Goal: Information Seeking & Learning: Learn about a topic

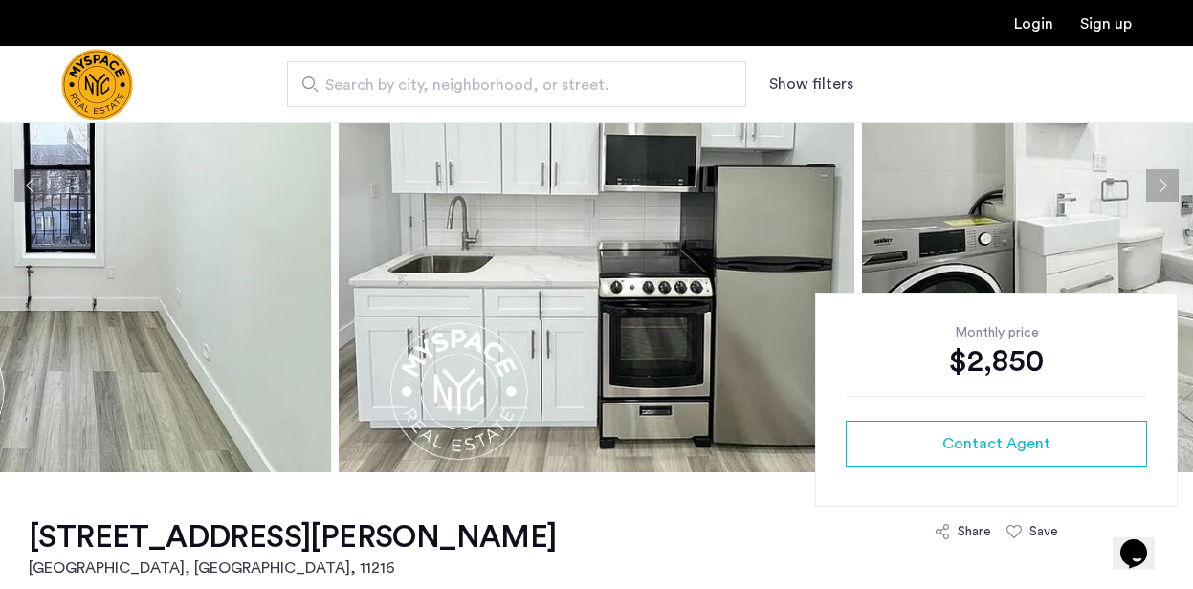
scroll to position [219, 0]
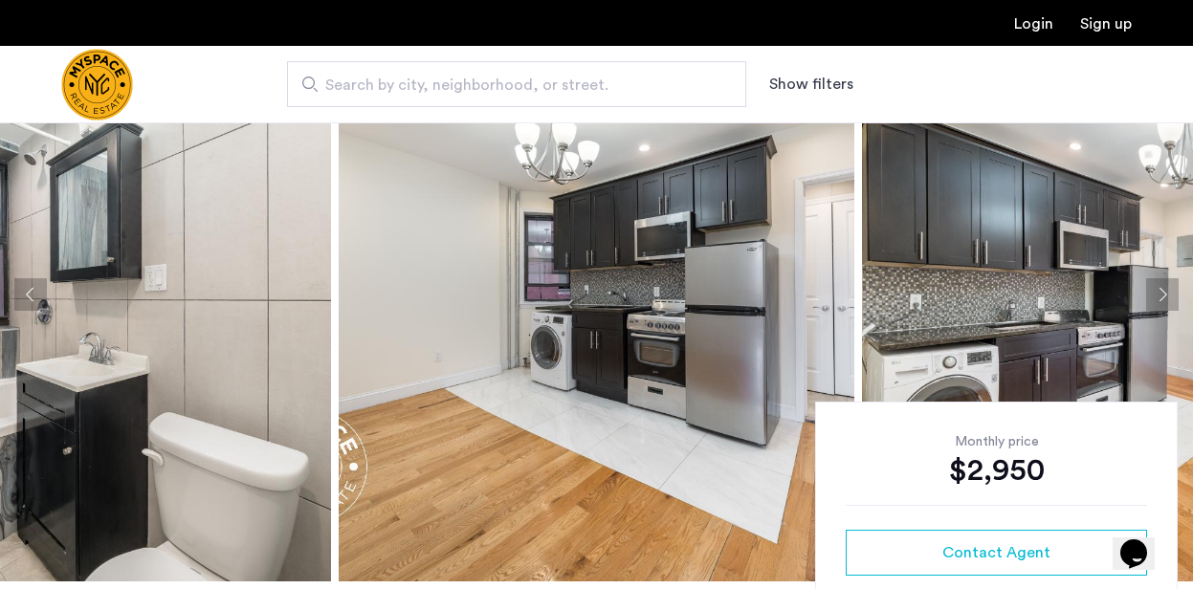
scroll to position [300, 0]
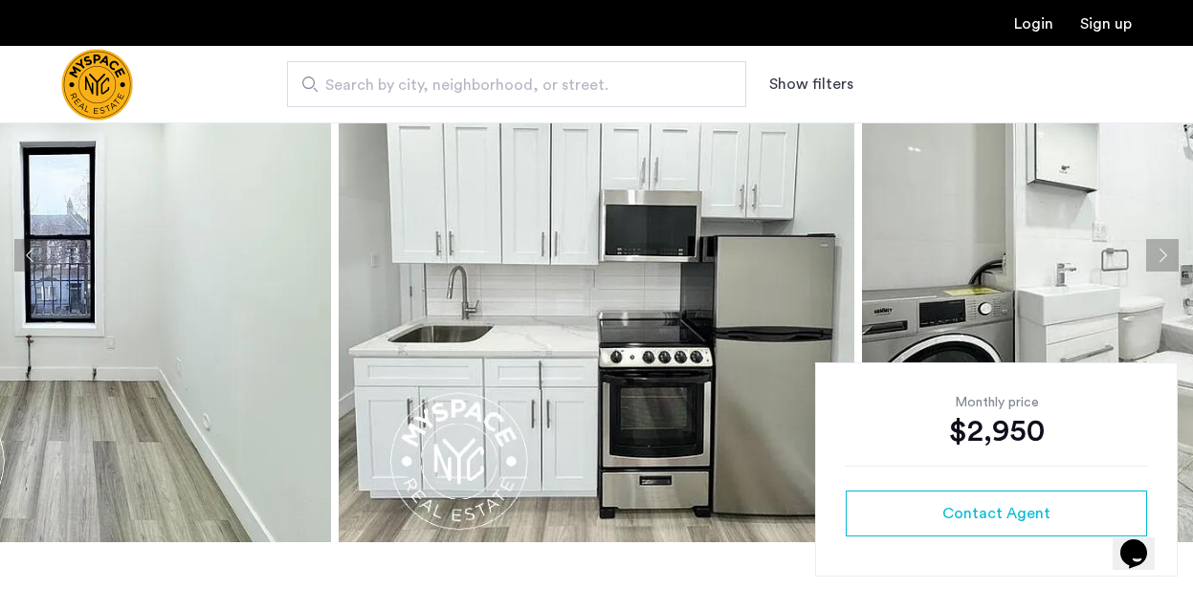
scroll to position [304, 0]
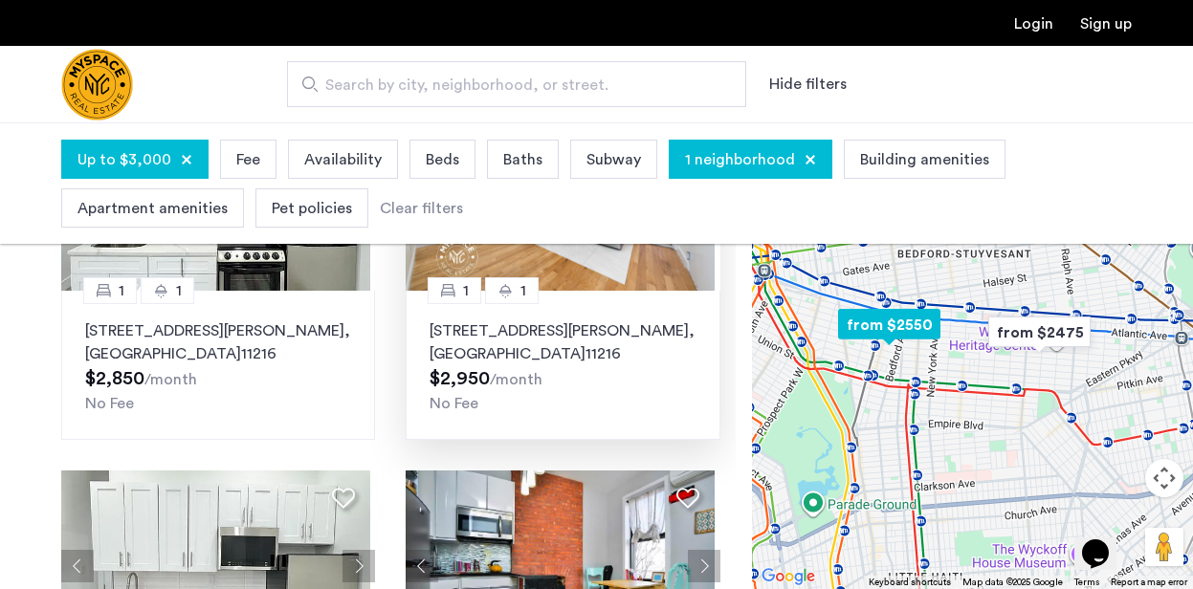
scroll to position [883, 0]
